Goal: Task Accomplishment & Management: Manage account settings

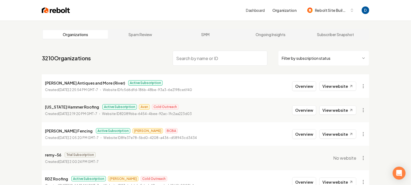
click at [194, 52] on input "search" at bounding box center [220, 58] width 95 height 15
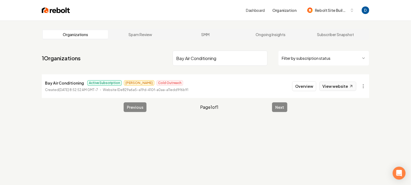
type input "Bay Air Conditioning"
click at [342, 85] on link "View website" at bounding box center [337, 86] width 37 height 9
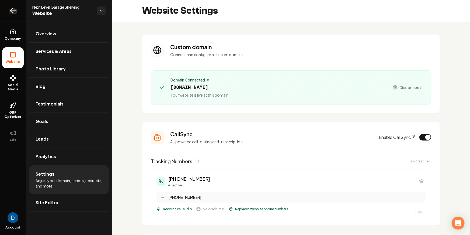
click at [14, 11] on icon "Return to dashboard" at bounding box center [13, 11] width 5 height 0
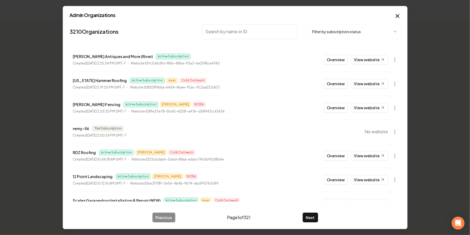
type input "8328779256"
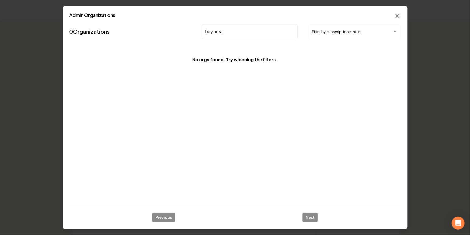
type input "bay area"
click at [401, 11] on div "Admin Organizations 0 Organizations bay area Filter by subscription status No o…" at bounding box center [235, 117] width 345 height 223
click at [396, 15] on icon "button" at bounding box center [397, 15] width 3 height 3
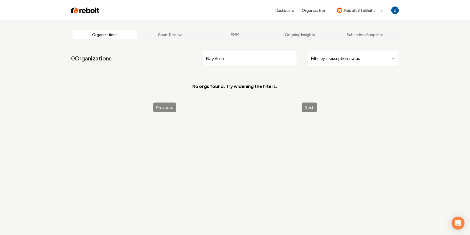
click at [218, 58] on input "Bay Area" at bounding box center [249, 58] width 95 height 15
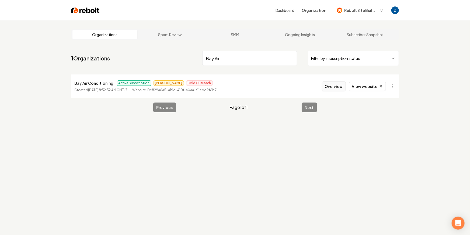
type input "Bay Air"
click at [344, 87] on button "Overview" at bounding box center [334, 86] width 24 height 10
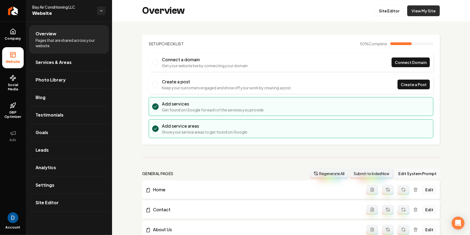
click at [429, 11] on link "View My Site" at bounding box center [423, 10] width 33 height 11
click at [15, 92] on link "Social Media" at bounding box center [13, 82] width 22 height 25
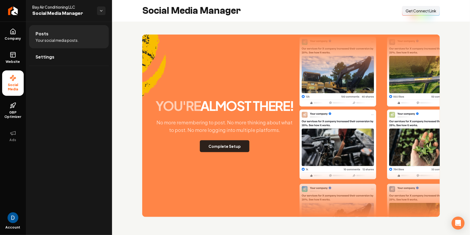
click at [245, 148] on button "Complete Setup" at bounding box center [225, 146] width 50 height 12
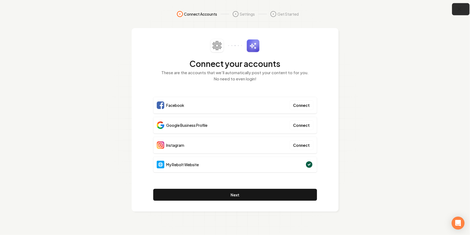
click at [461, 11] on icon "button" at bounding box center [460, 10] width 4 height 4
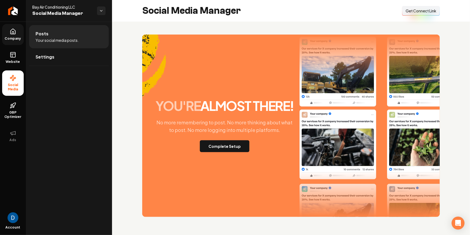
click at [14, 31] on icon at bounding box center [13, 31] width 6 height 6
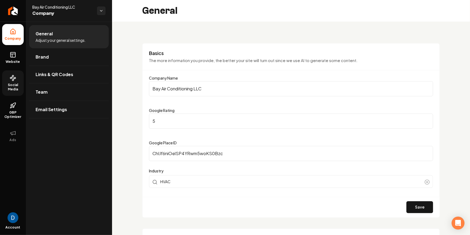
click at [14, 81] on icon at bounding box center [13, 78] width 6 height 6
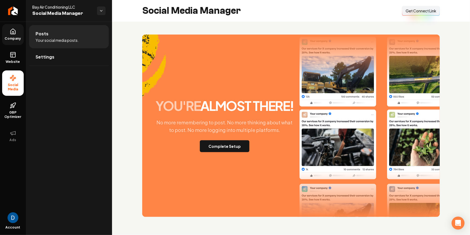
click at [20, 34] on link "Company" at bounding box center [13, 34] width 22 height 21
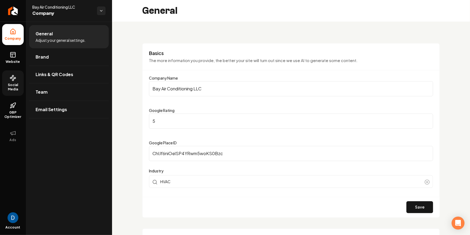
click at [16, 83] on span "Social Media" at bounding box center [13, 87] width 22 height 9
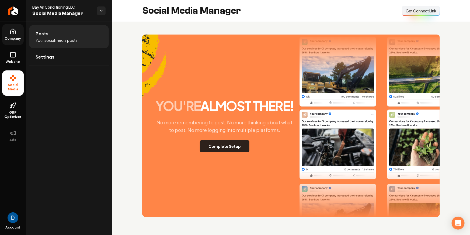
click at [232, 144] on button "Complete Setup" at bounding box center [225, 146] width 50 height 12
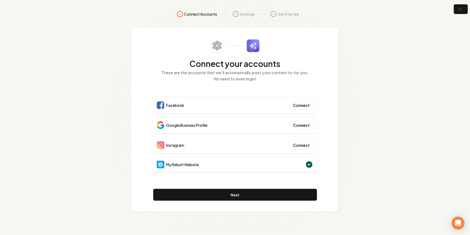
click at [223, 128] on div "Google Business Profile Connect" at bounding box center [235, 125] width 164 height 17
click at [174, 107] on span "Facebook" at bounding box center [175, 104] width 18 height 5
click at [180, 124] on span "Google Business Profile" at bounding box center [186, 124] width 41 height 5
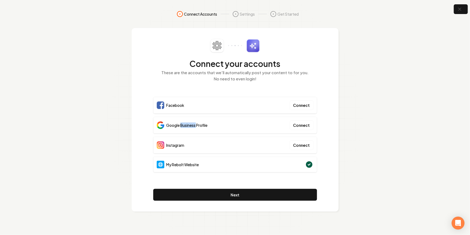
click at [180, 124] on span "Google Business Profile" at bounding box center [186, 124] width 41 height 5
click at [181, 124] on span "Google Business Profile" at bounding box center [186, 124] width 41 height 5
click at [175, 144] on span "Instagram" at bounding box center [175, 144] width 18 height 5
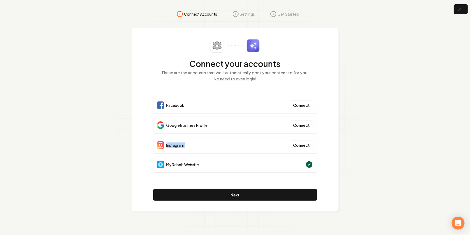
click at [199, 87] on div "Connect your accounts These are the accounts that we'll automatically post your…" at bounding box center [235, 63] width 164 height 49
click at [463, 10] on button "button" at bounding box center [461, 9] width 18 height 12
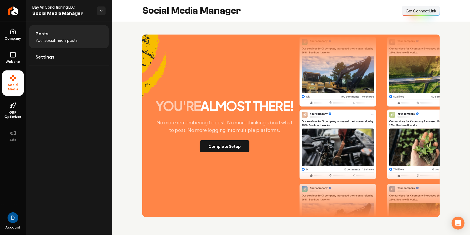
click at [431, 11] on span "Get Connect Link" at bounding box center [420, 10] width 31 height 5
click at [230, 146] on button "Complete Setup" at bounding box center [225, 146] width 50 height 12
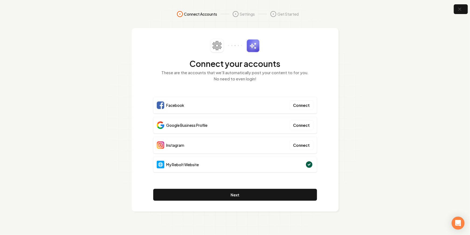
click at [181, 165] on span "My Rebolt Website" at bounding box center [182, 164] width 33 height 5
click at [182, 127] on div "Google Business Profile" at bounding box center [182, 125] width 51 height 8
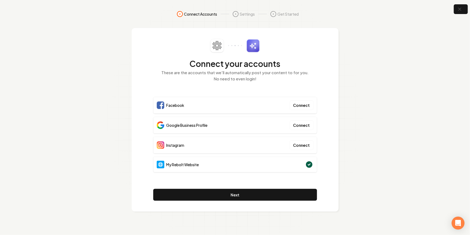
click at [183, 126] on span "Google Business Profile" at bounding box center [186, 124] width 41 height 5
click at [460, 8] on icon "button" at bounding box center [459, 9] width 7 height 7
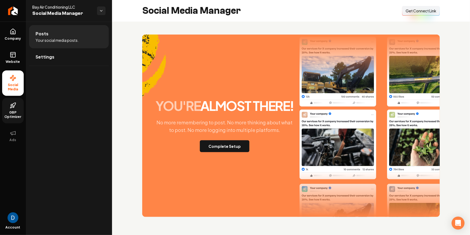
click at [14, 106] on icon at bounding box center [13, 107] width 1 height 2
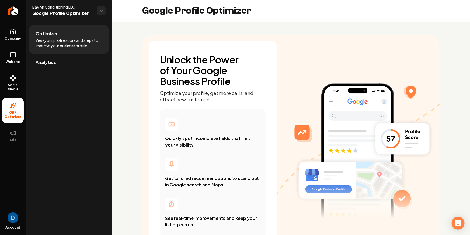
click at [179, 13] on h2 "Google Profile Optimizer" at bounding box center [196, 10] width 109 height 11
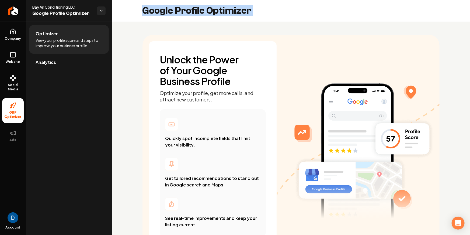
click at [179, 13] on h2 "Google Profile Optimizer" at bounding box center [196, 10] width 109 height 11
click at [13, 56] on icon at bounding box center [13, 54] width 6 height 6
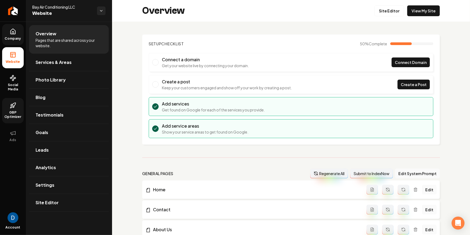
click at [13, 36] on span "Company" at bounding box center [13, 38] width 21 height 4
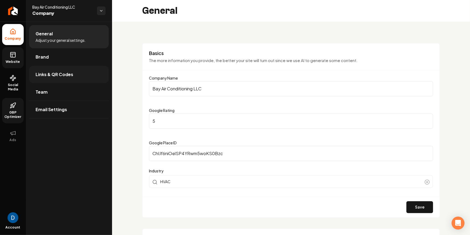
click at [80, 78] on link "Links & QR Codes" at bounding box center [69, 74] width 80 height 17
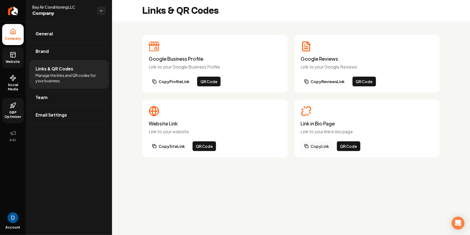
click at [327, 146] on button "Copy Link" at bounding box center [317, 146] width 32 height 10
click at [14, 55] on icon at bounding box center [13, 54] width 6 height 6
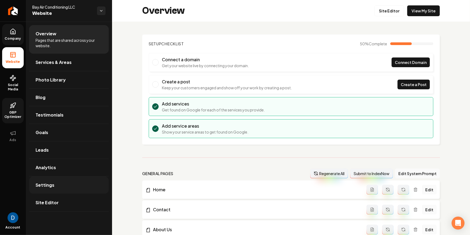
click at [69, 180] on link "Settings" at bounding box center [69, 184] width 80 height 17
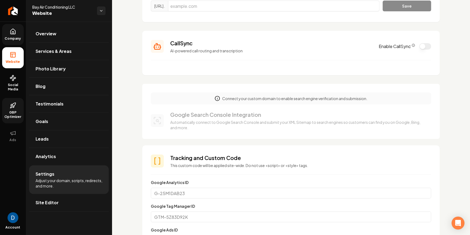
scroll to position [76, 0]
click at [415, 44] on icon "CallSync Info" at bounding box center [413, 45] width 3 height 3
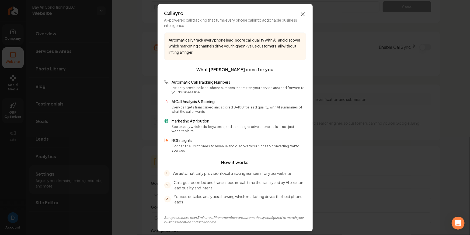
click at [303, 16] on icon "button" at bounding box center [302, 14] width 6 height 6
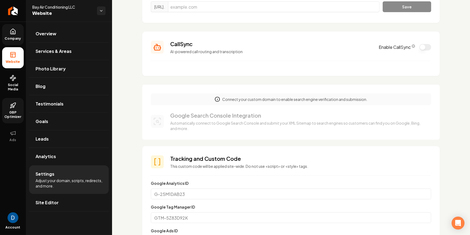
click at [425, 47] on button "Enable CallSync" at bounding box center [425, 47] width 12 height 6
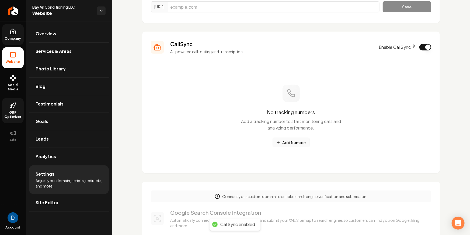
click at [299, 142] on button "Add Number" at bounding box center [290, 142] width 37 height 10
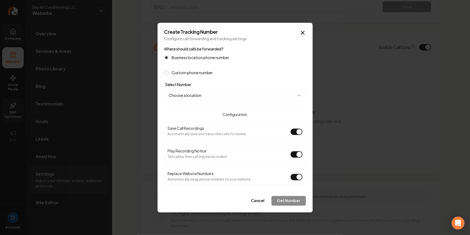
click at [216, 148] on div "Play Recording Notice Tell callers their call may be recorded" at bounding box center [197, 152] width 59 height 11
drag, startPoint x: 216, startPoint y: 148, endPoint x: 237, endPoint y: 152, distance: 21.9
click at [216, 148] on div "Play Recording Notice Tell callers their call may be recorded" at bounding box center [197, 152] width 59 height 11
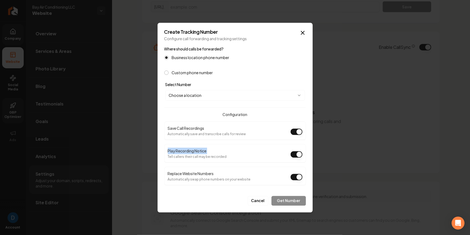
click at [297, 155] on button "Play Recording Notice" at bounding box center [297, 154] width 12 height 6
click at [203, 95] on body "Company Website Social Media GBP Optimizer Ads Account Bay Air Conditioning LLC…" at bounding box center [235, 117] width 470 height 235
select select "**********"
click at [292, 198] on button "Get Number" at bounding box center [288, 200] width 34 height 10
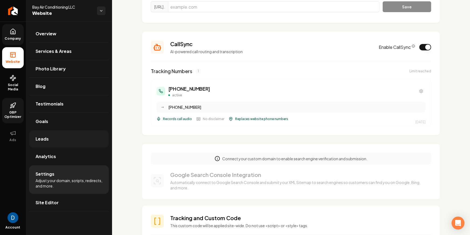
click at [62, 134] on link "Leads" at bounding box center [69, 138] width 80 height 17
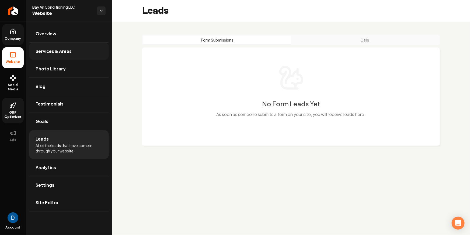
click at [67, 54] on link "Services & Areas" at bounding box center [69, 51] width 80 height 17
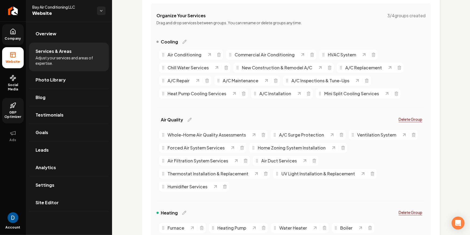
scroll to position [101, 0]
click at [225, 187] on icon "Main content area" at bounding box center [225, 187] width 4 height 4
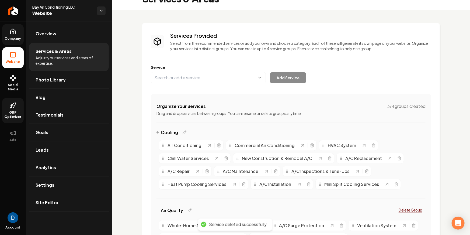
scroll to position [0, 0]
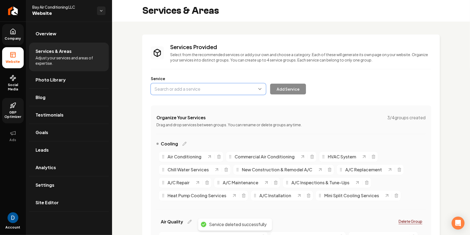
click at [201, 85] on button "Main content area" at bounding box center [208, 88] width 115 height 11
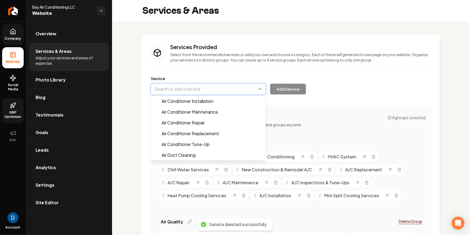
paste input "De-Humidfier Services"
type input "De-Humidfier Services"
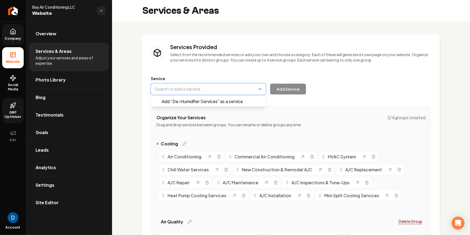
click at [176, 88] on button "Main content area" at bounding box center [208, 88] width 115 height 11
click at [200, 89] on button "Main content area" at bounding box center [208, 88] width 115 height 11
paste input "De-Humidfier Services"
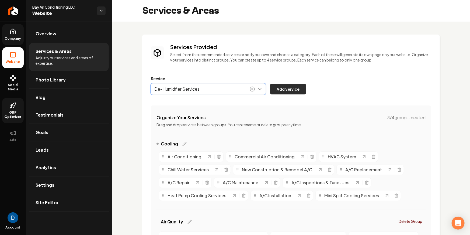
type input "De-Humidfier Services"
click at [295, 90] on button "Add Service" at bounding box center [288, 88] width 36 height 11
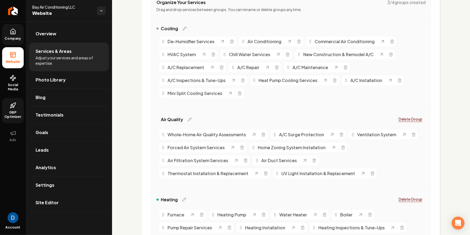
scroll to position [115, 0]
drag, startPoint x: 163, startPoint y: 41, endPoint x: 166, endPoint y: 137, distance: 95.9
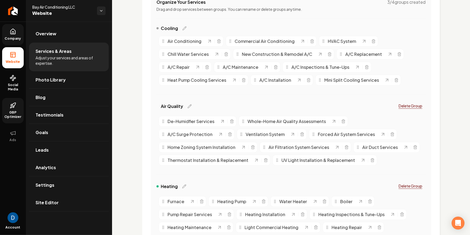
click at [47, 5] on span "Bay Air Conditioning LLC" at bounding box center [62, 6] width 60 height 5
copy span "Bay Air Conditioning LLC"
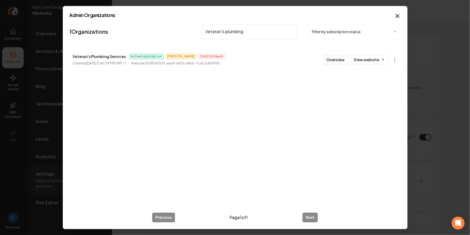
type input "Veteran's plumbing"
click at [341, 59] on button "Overview" at bounding box center [336, 60] width 24 height 10
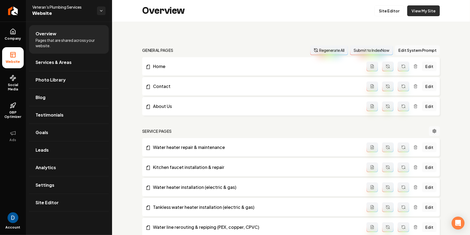
click at [425, 11] on link "View My Site" at bounding box center [423, 10] width 33 height 11
click at [74, 109] on link "Testimonials" at bounding box center [69, 114] width 80 height 17
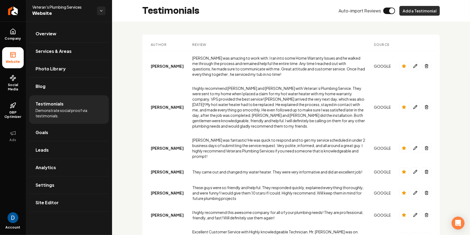
click at [423, 11] on button "Add a Testimonial" at bounding box center [419, 11] width 40 height 10
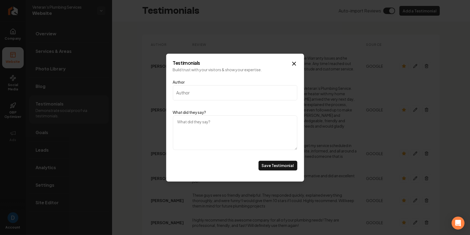
click at [298, 64] on div "Testimonials Build trust with your visitors & show your expertise. Author What …" at bounding box center [235, 118] width 138 height 128
click at [293, 64] on icon "Main content area" at bounding box center [293, 63] width 3 height 3
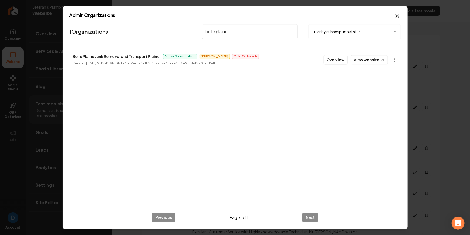
type input "belle plaine"
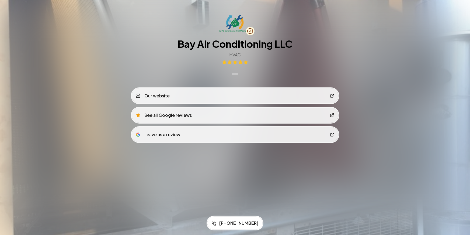
click at [163, 44] on div "Bay Air Conditioning LLC HVAC" at bounding box center [235, 45] width 207 height 60
